Goal: Check status: Check status

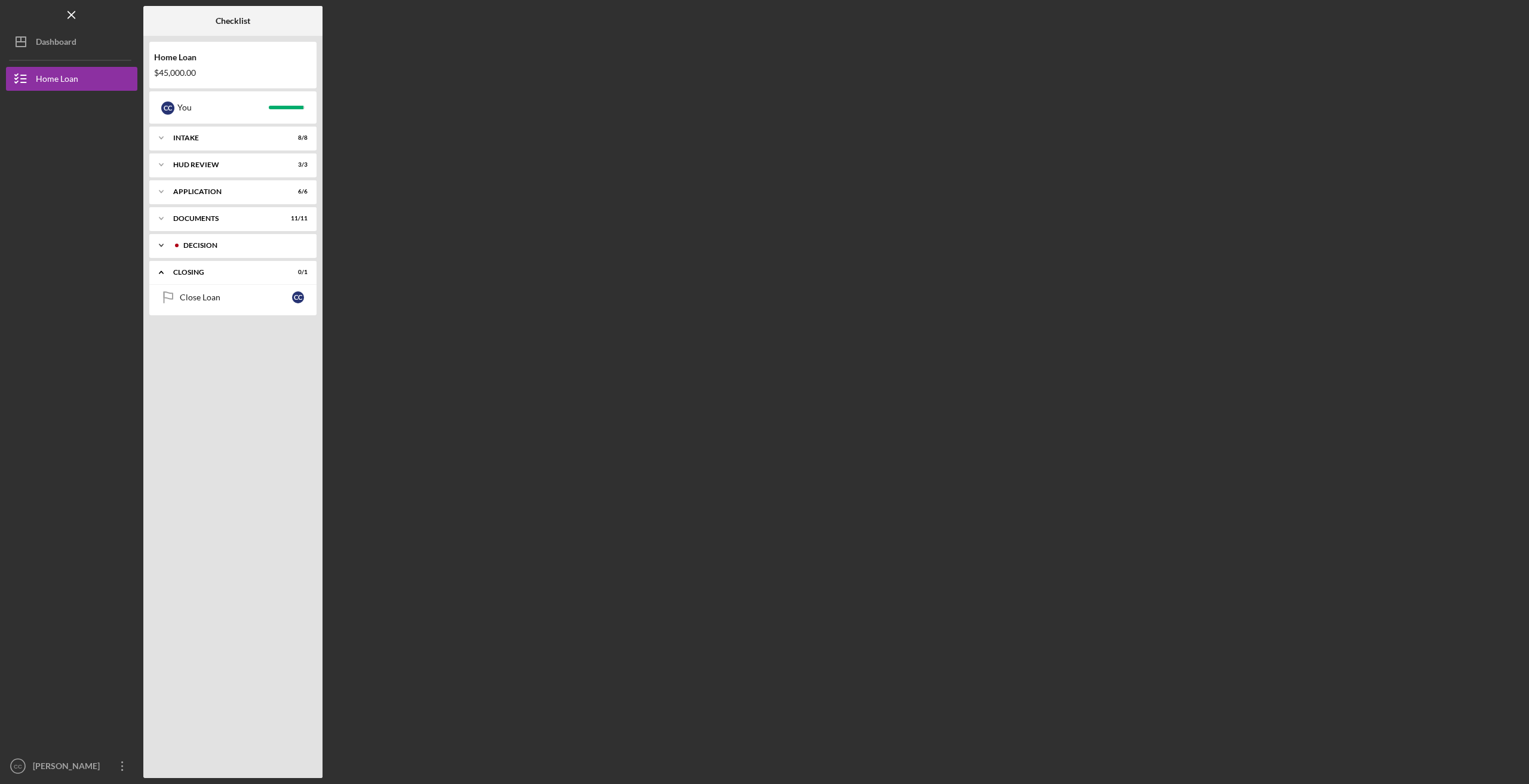
click at [162, 247] on polyline at bounding box center [161, 245] width 4 height 2
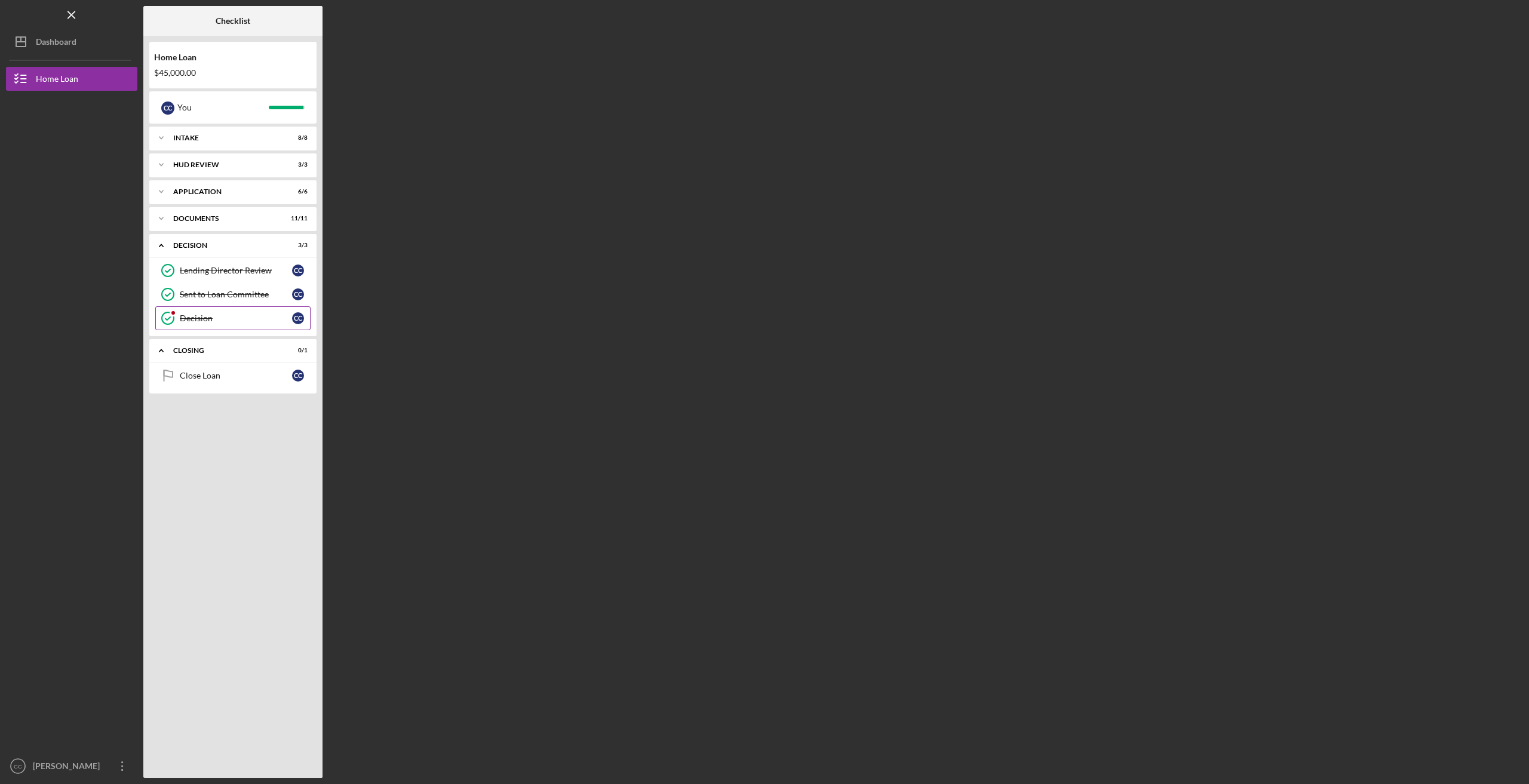
click at [190, 322] on div "Decision" at bounding box center [236, 318] width 112 height 10
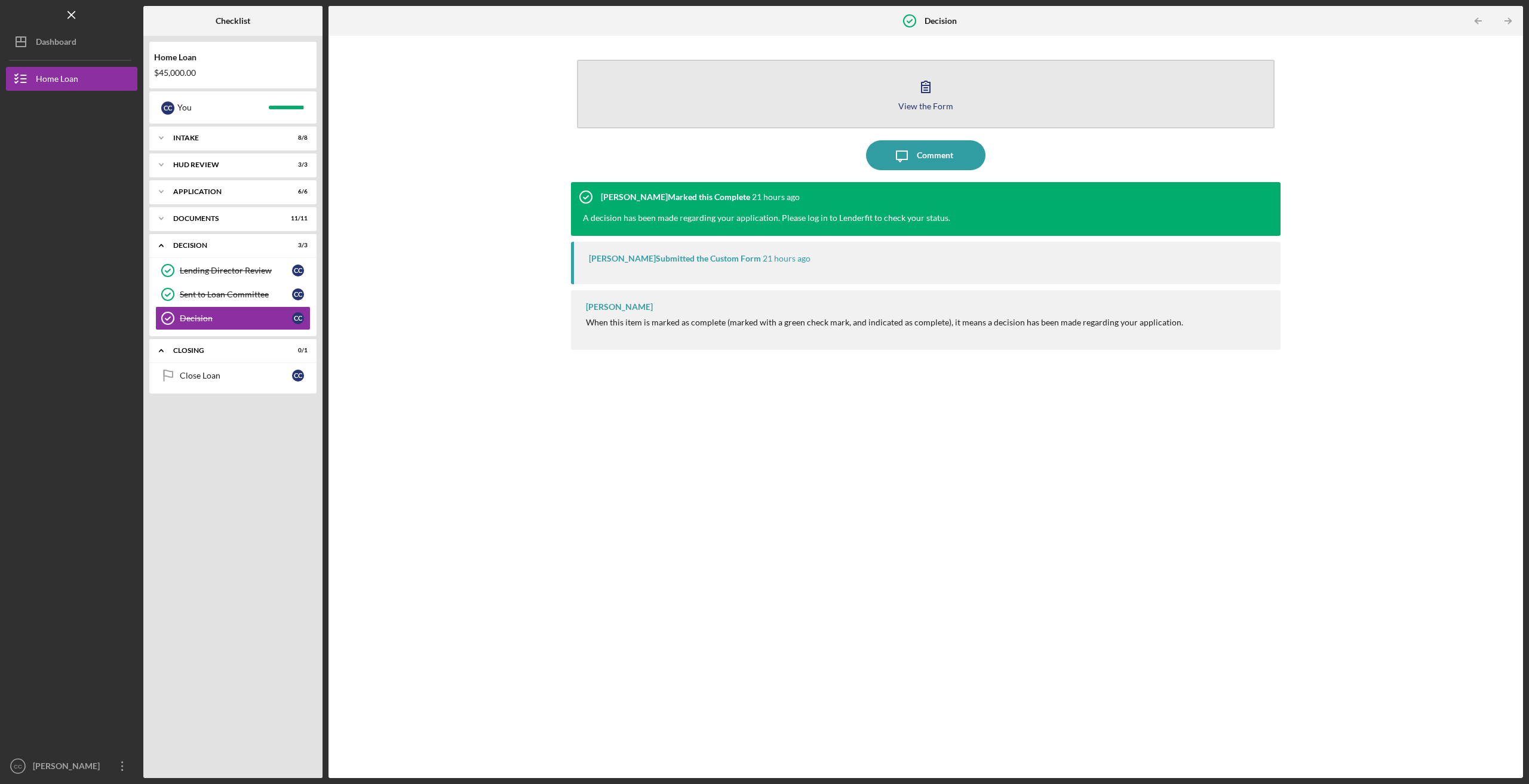
click at [892, 90] on button "View the Form Form" at bounding box center [925, 94] width 698 height 68
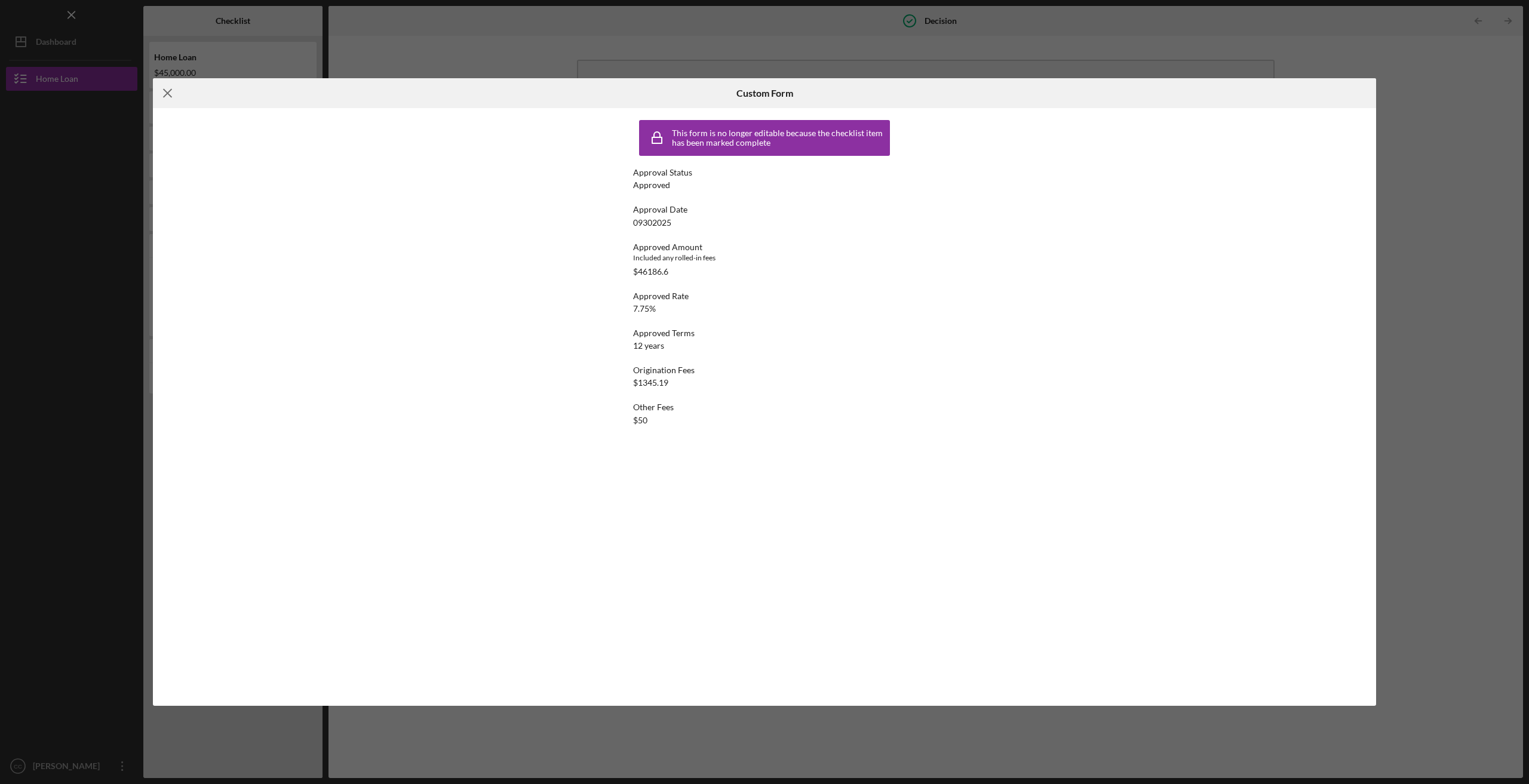
click at [168, 95] on line at bounding box center [167, 93] width 8 height 8
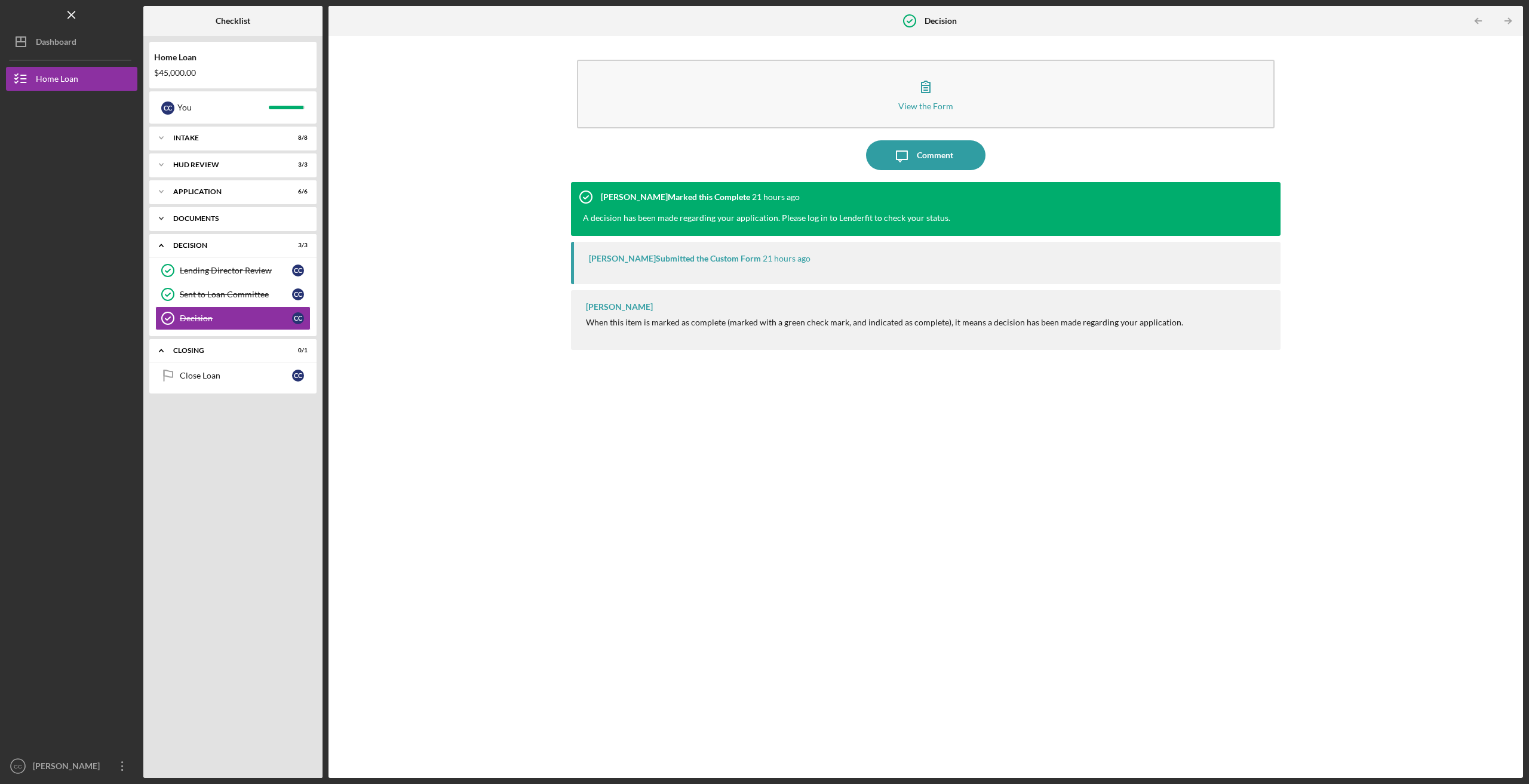
click at [202, 216] on div "Icon/Expander Documents 11 / 11" at bounding box center [233, 218] width 167 height 24
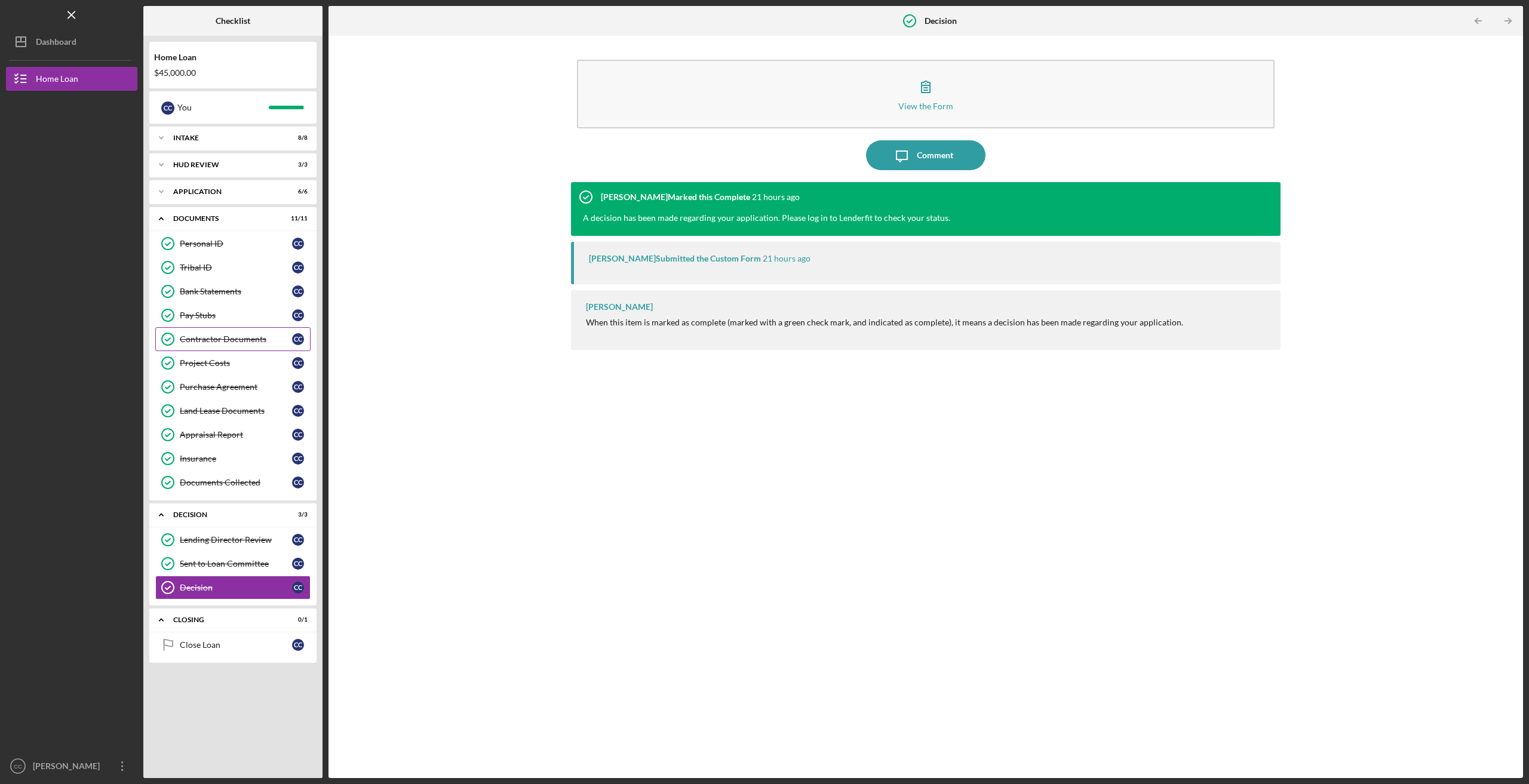
click at [235, 338] on div "Contractor Documents" at bounding box center [236, 339] width 112 height 10
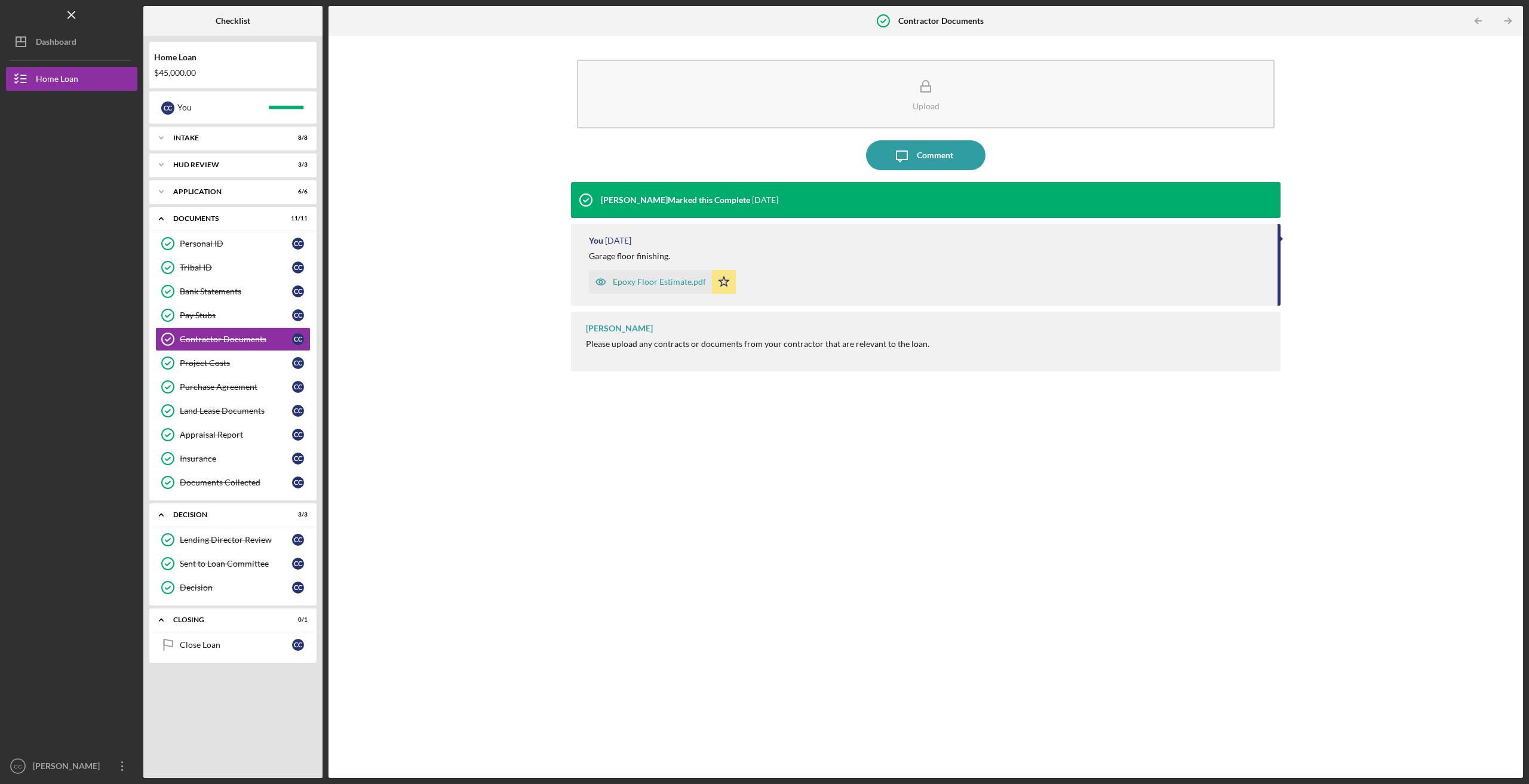
click at [636, 284] on div "Epoxy Floor Estimate.pdf" at bounding box center [659, 282] width 93 height 10
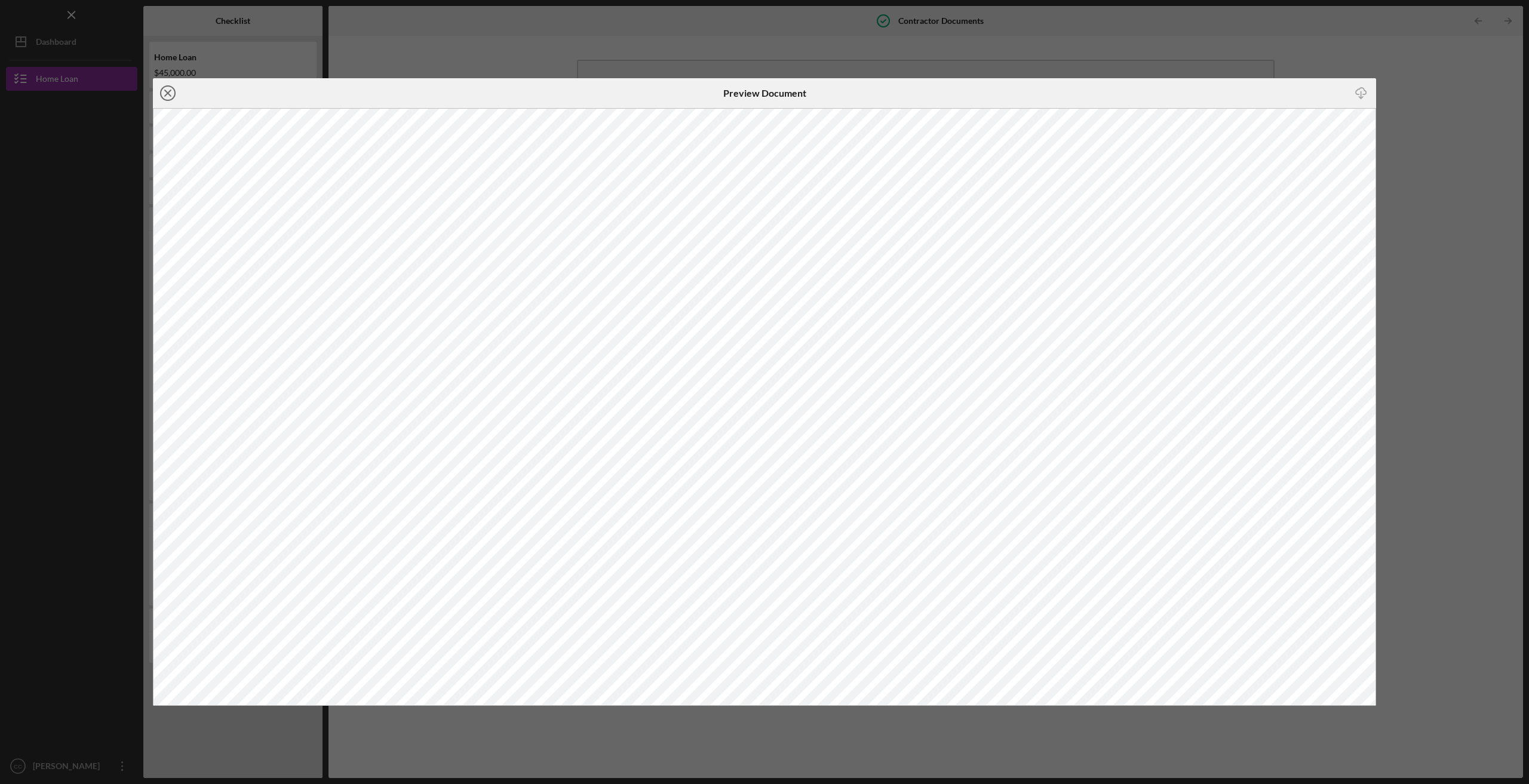
click at [170, 93] on icon "Icon/Close" at bounding box center [167, 93] width 30 height 30
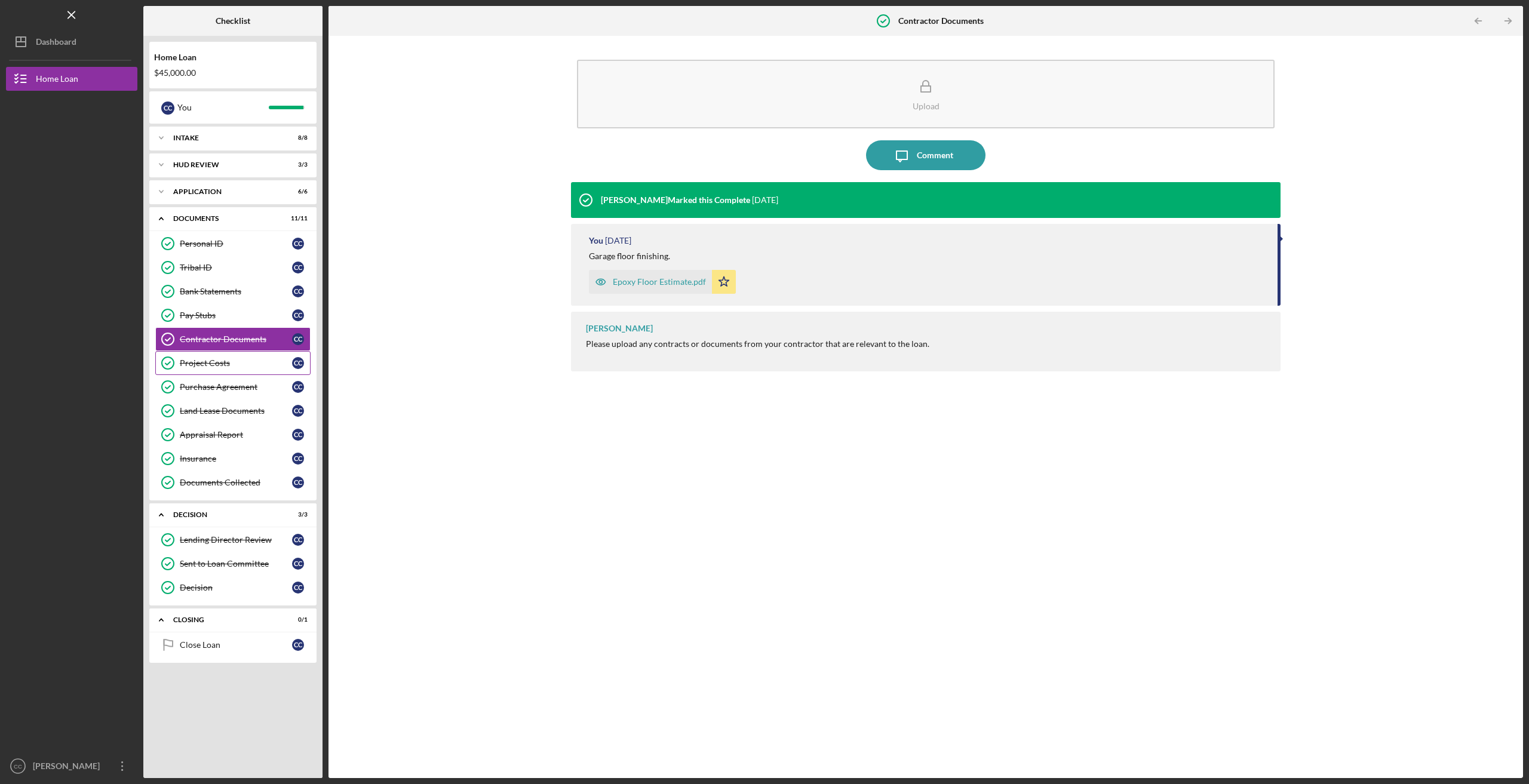
click at [202, 364] on div "Project Costs" at bounding box center [236, 363] width 112 height 10
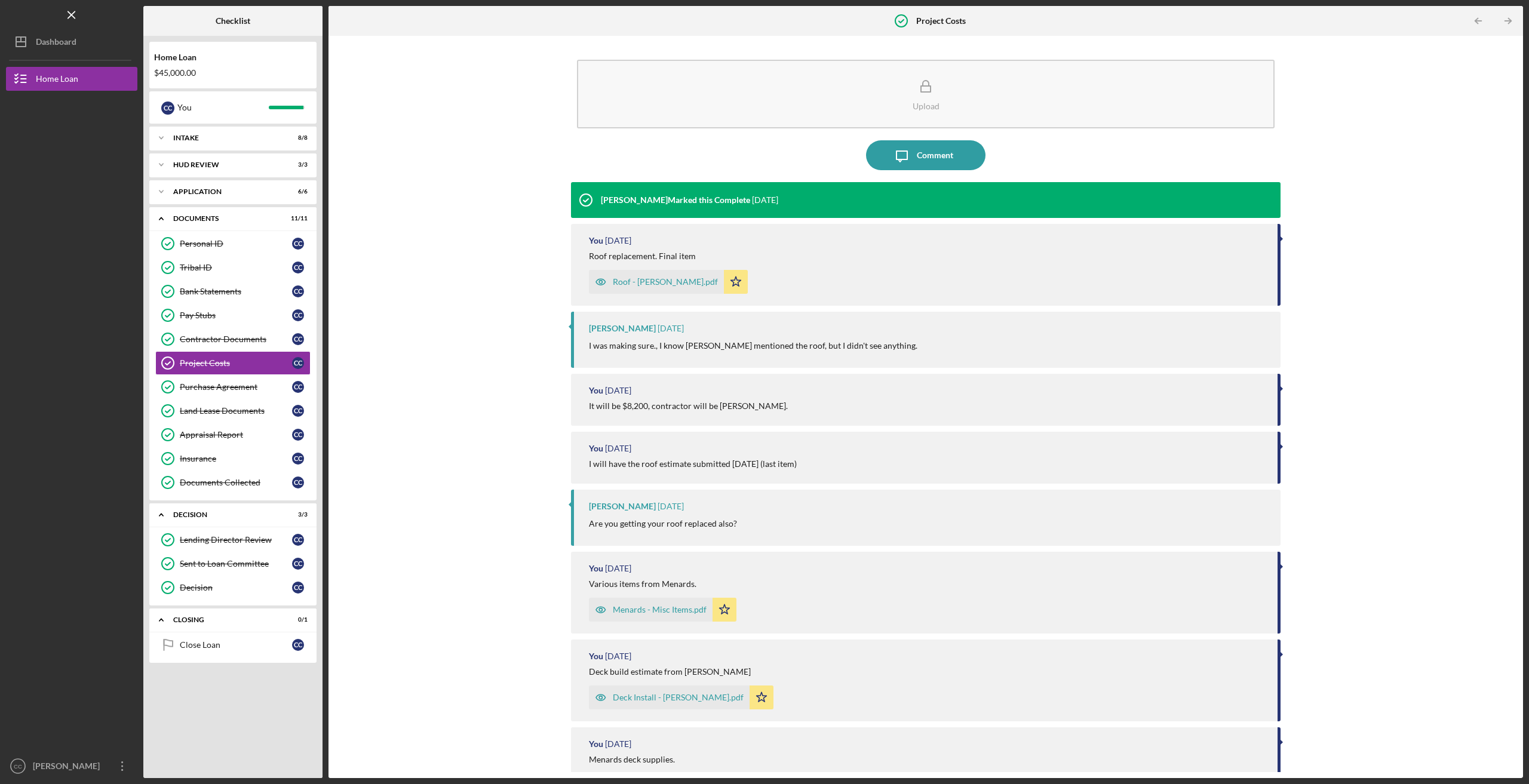
click at [642, 280] on div "Roof - [PERSON_NAME].pdf" at bounding box center [665, 282] width 105 height 10
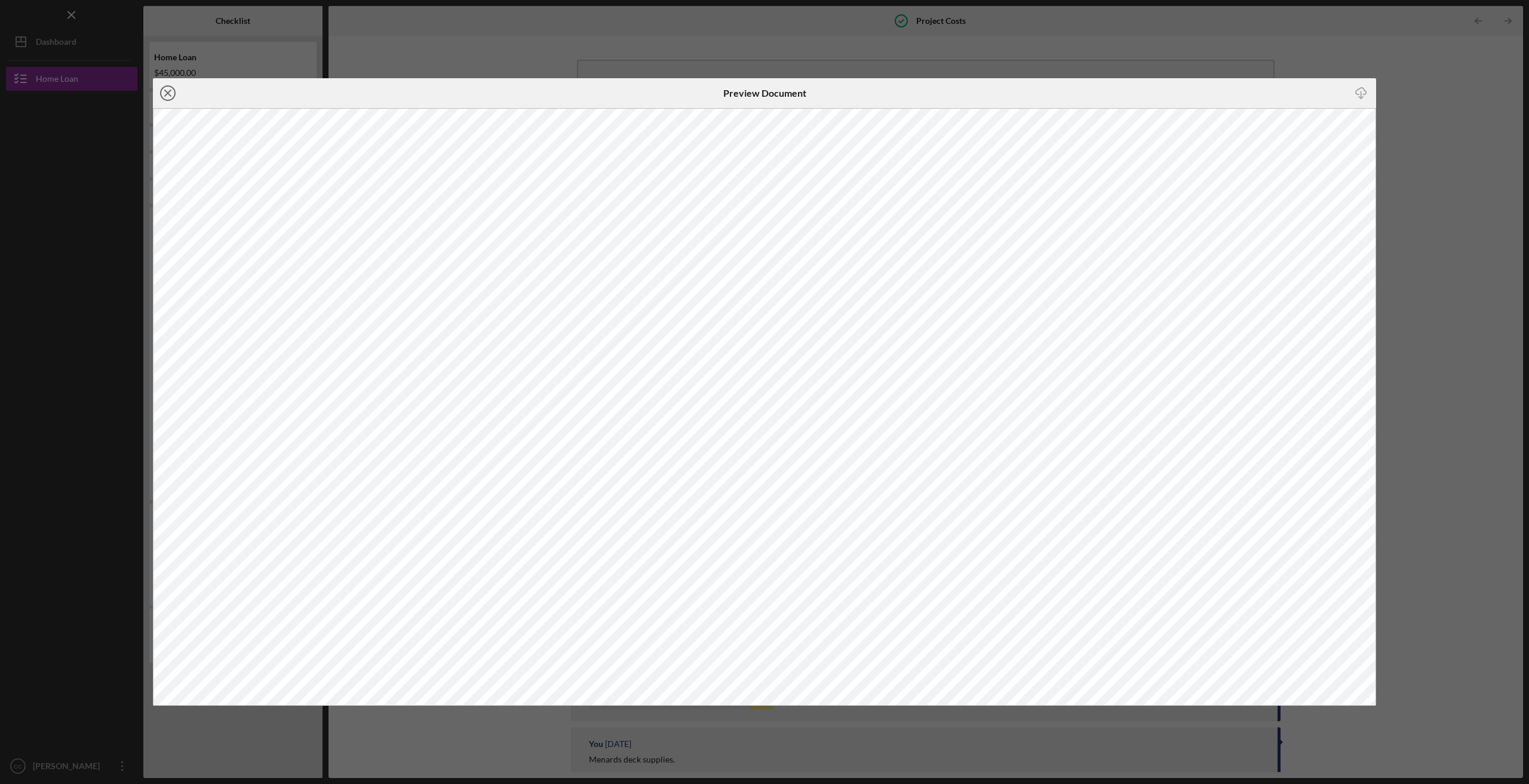
click at [165, 92] on icon "Icon/Close" at bounding box center [167, 93] width 30 height 30
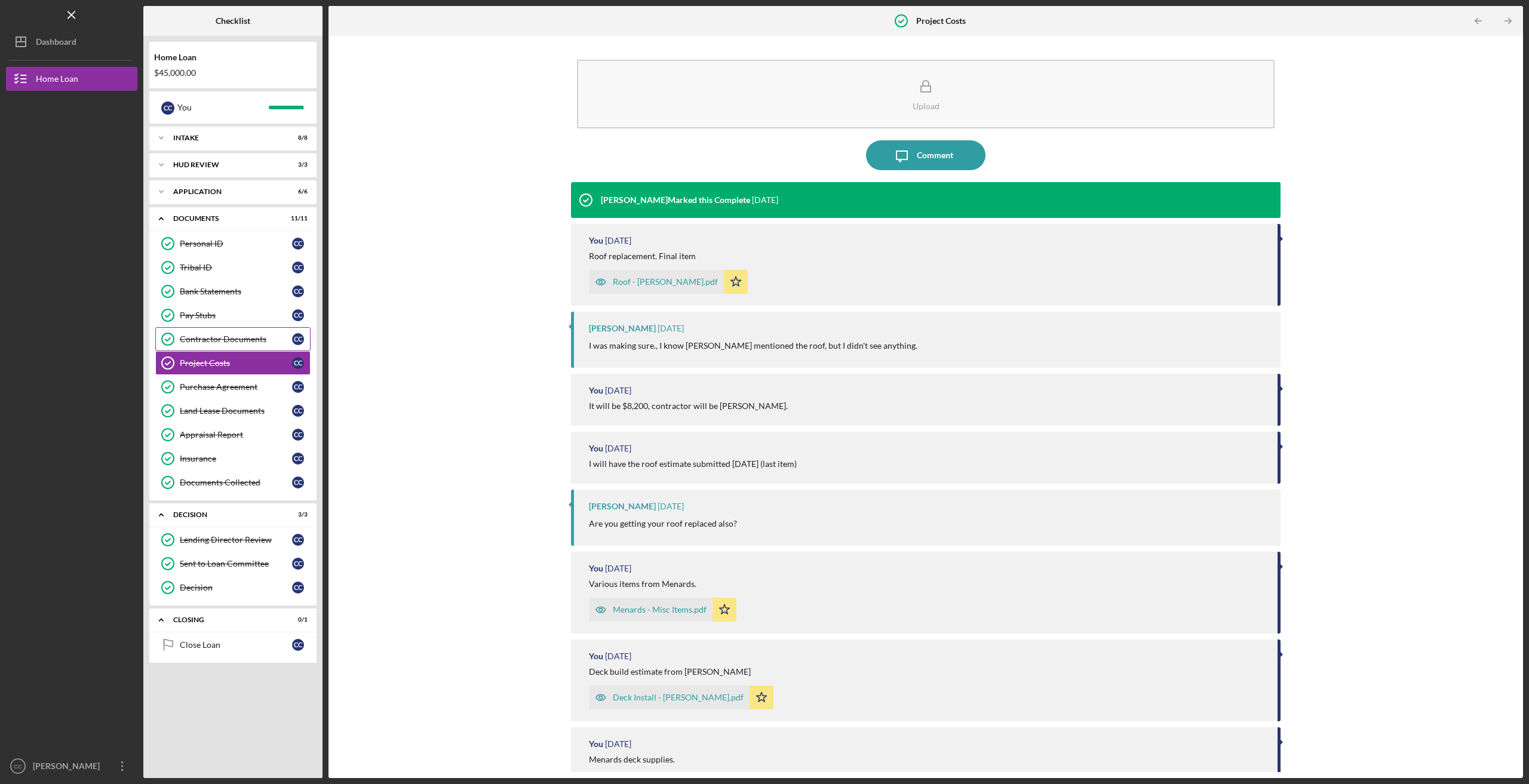
click at [205, 341] on div "Contractor Documents" at bounding box center [236, 339] width 112 height 10
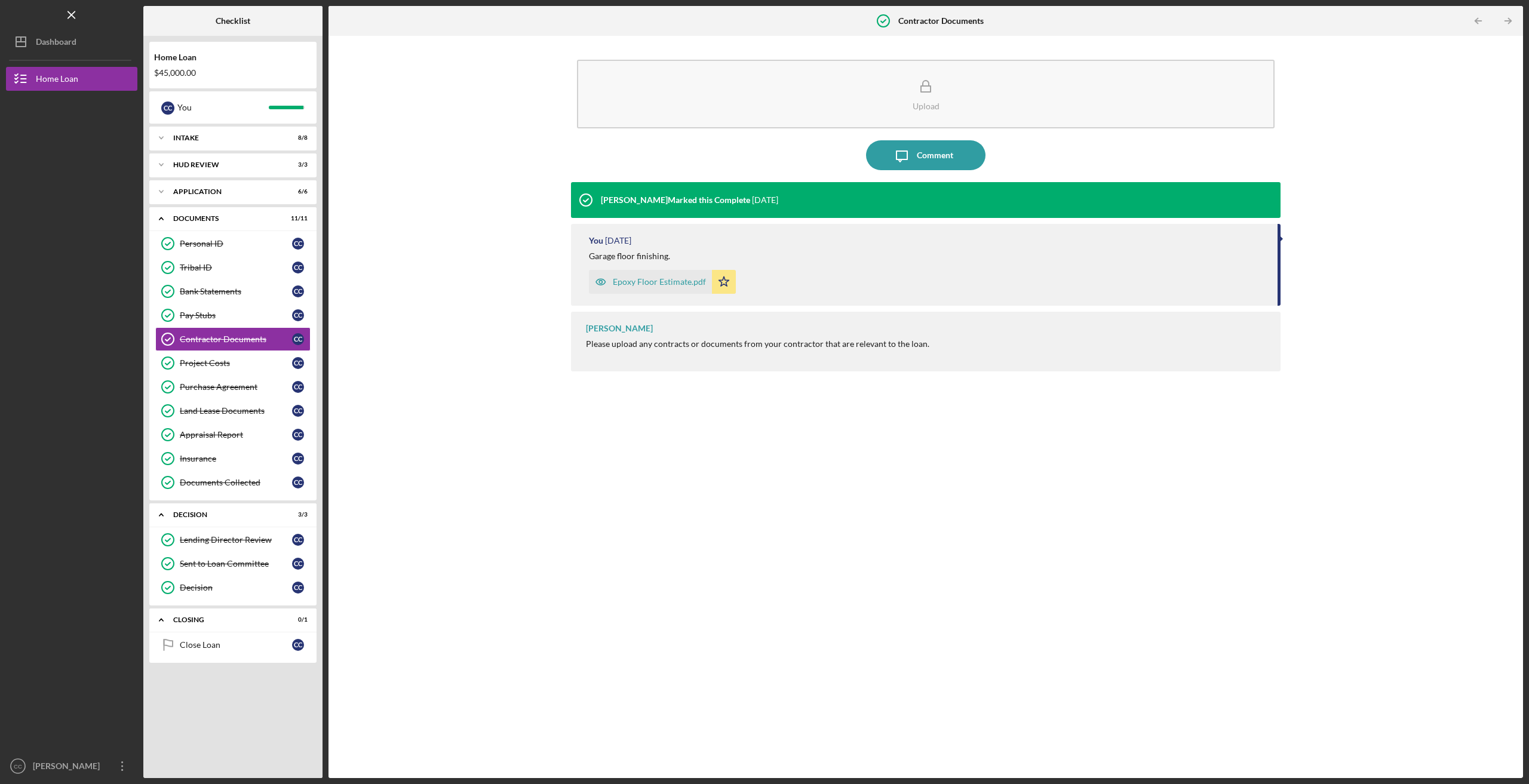
click at [661, 280] on div "Epoxy Floor Estimate.pdf" at bounding box center [659, 282] width 93 height 10
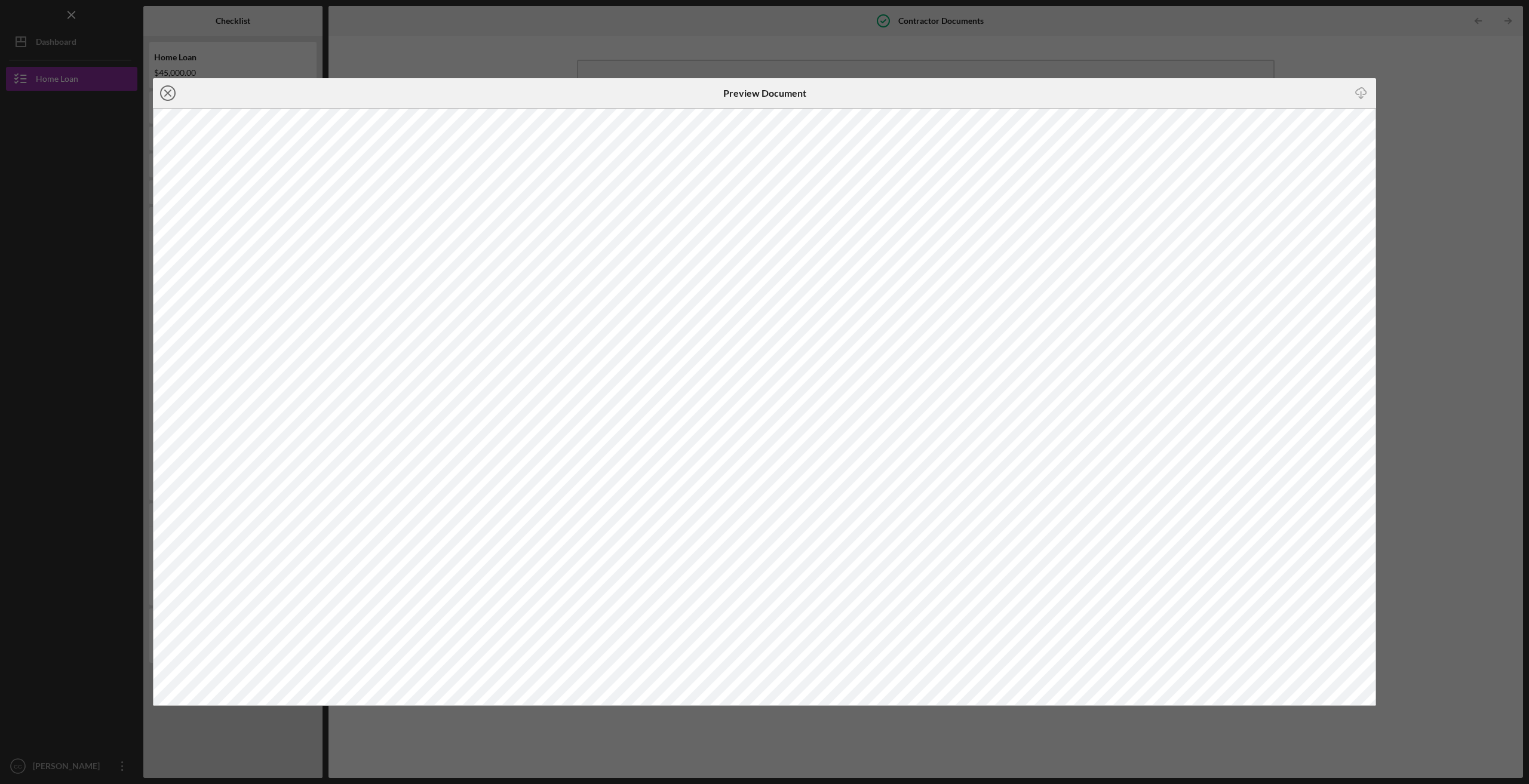
click at [168, 92] on icon "Icon/Close" at bounding box center [167, 93] width 30 height 30
